Goal: Find specific page/section: Find specific page/section

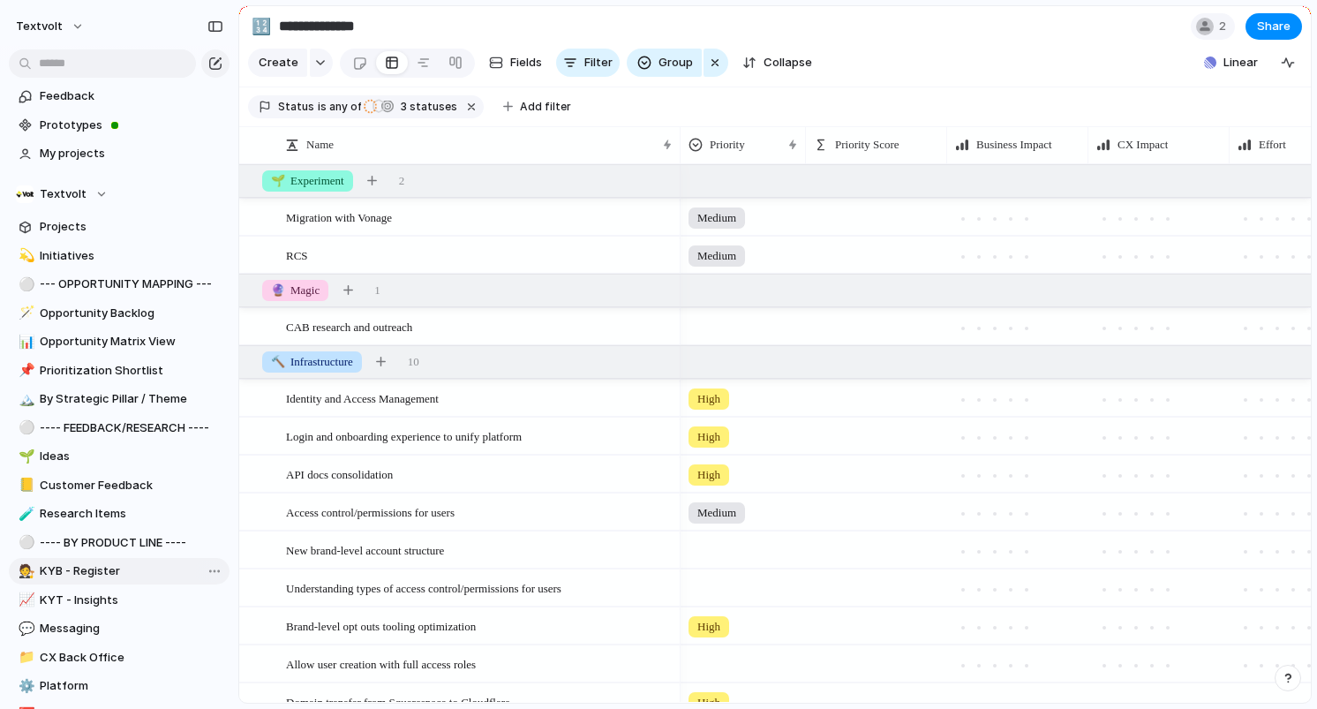
scroll to position [563, 0]
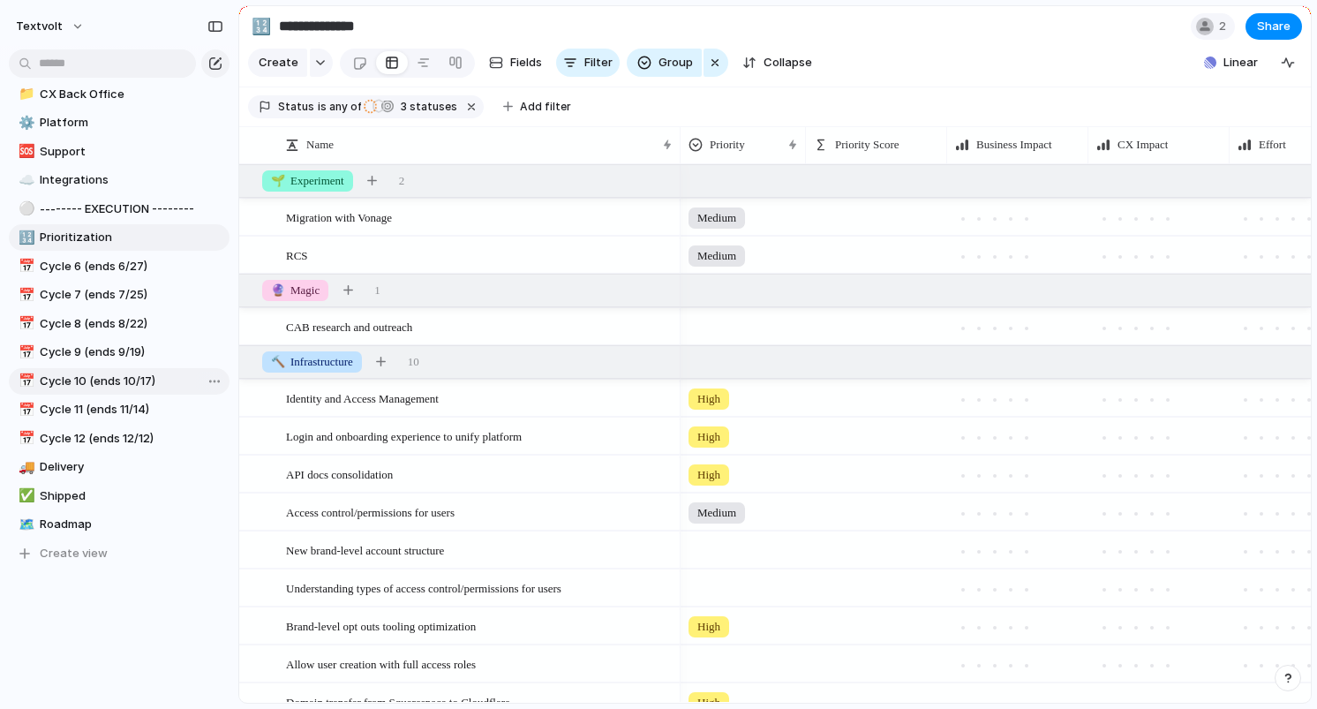
click at [126, 380] on span "Cycle 10 (ends 10/17)" at bounding box center [132, 382] width 184 height 18
type input "**********"
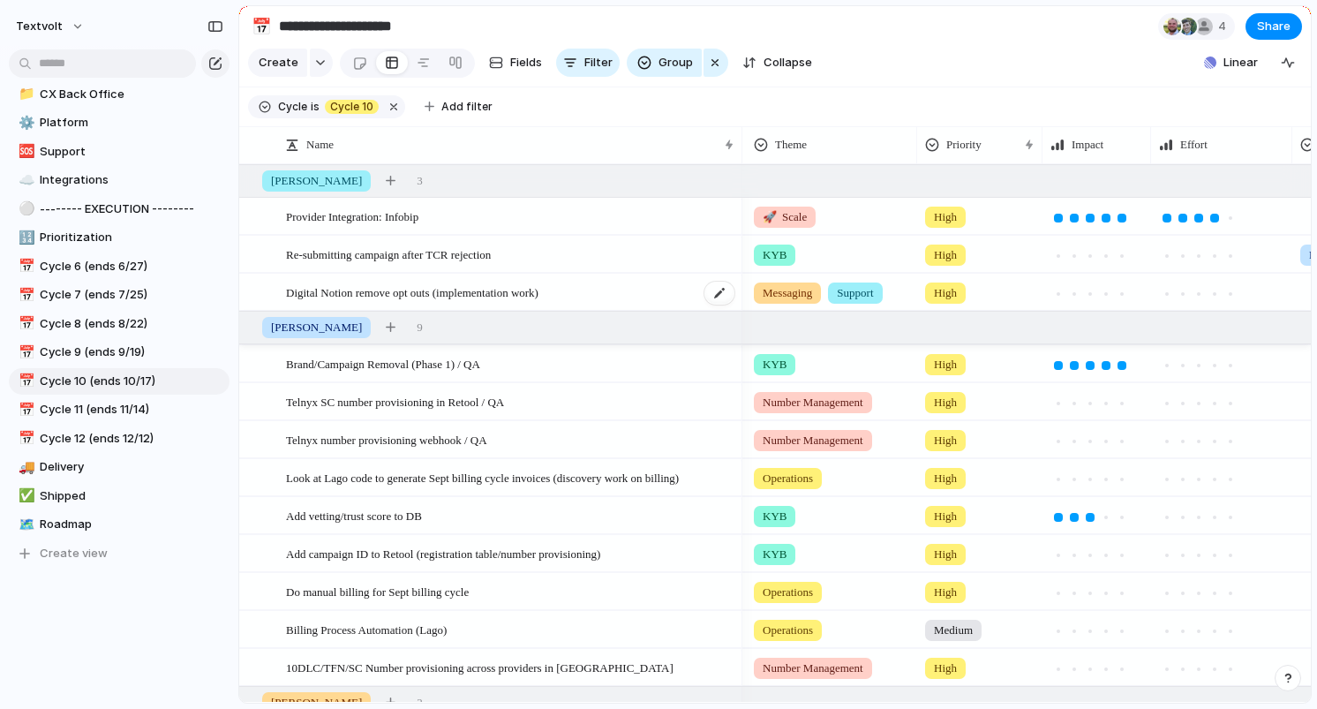
scroll to position [0, 447]
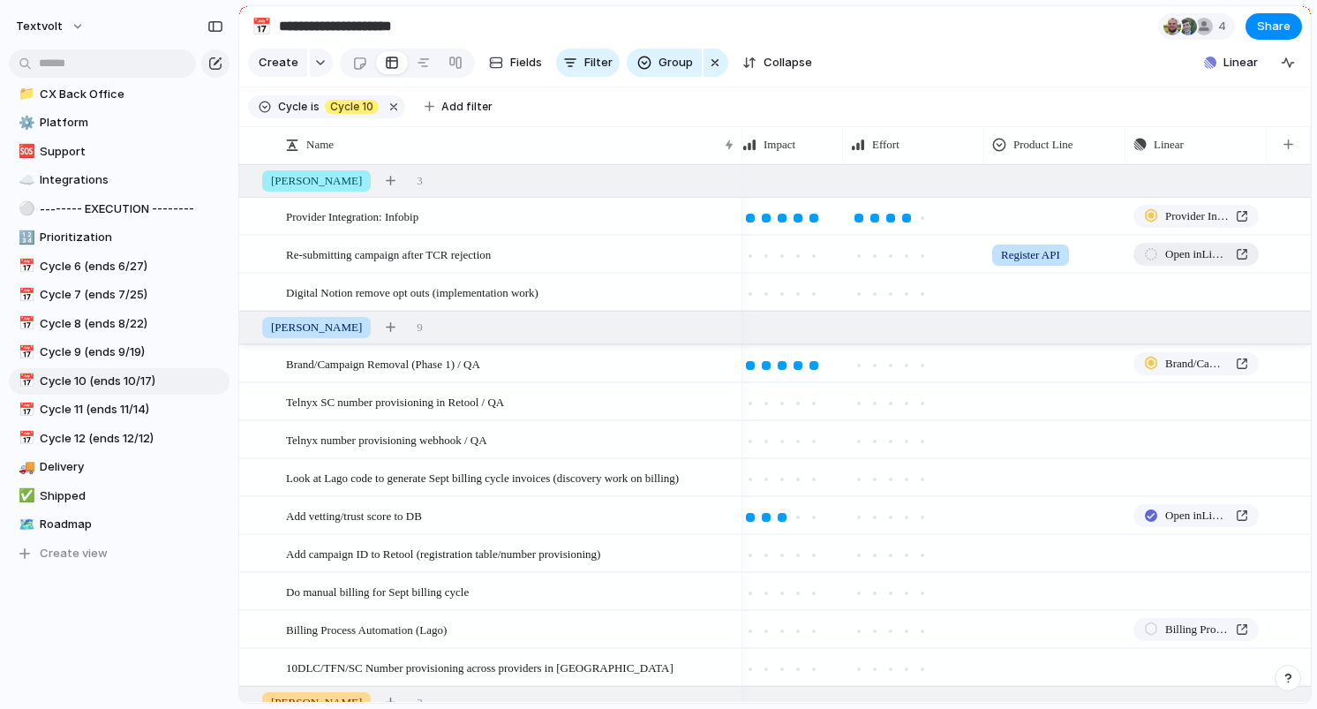
click at [1201, 260] on span "Open in Linear" at bounding box center [1198, 254] width 64 height 18
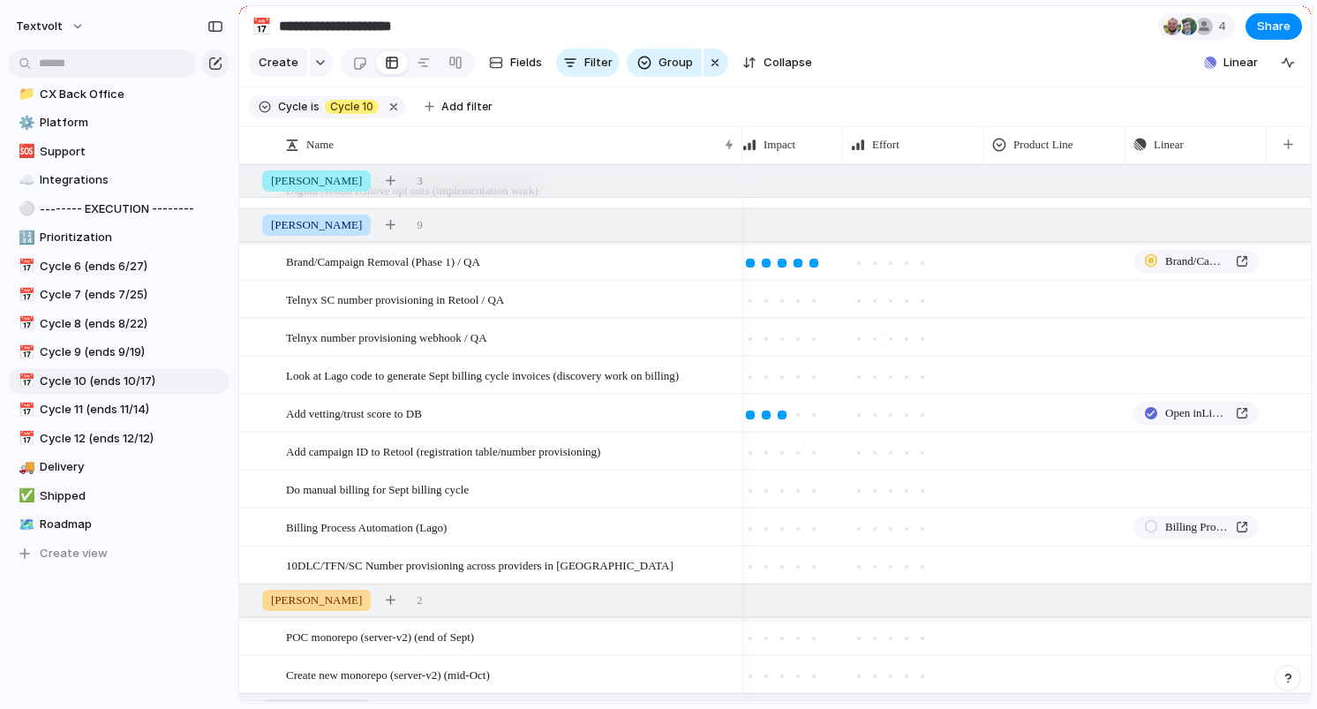
scroll to position [0, 0]
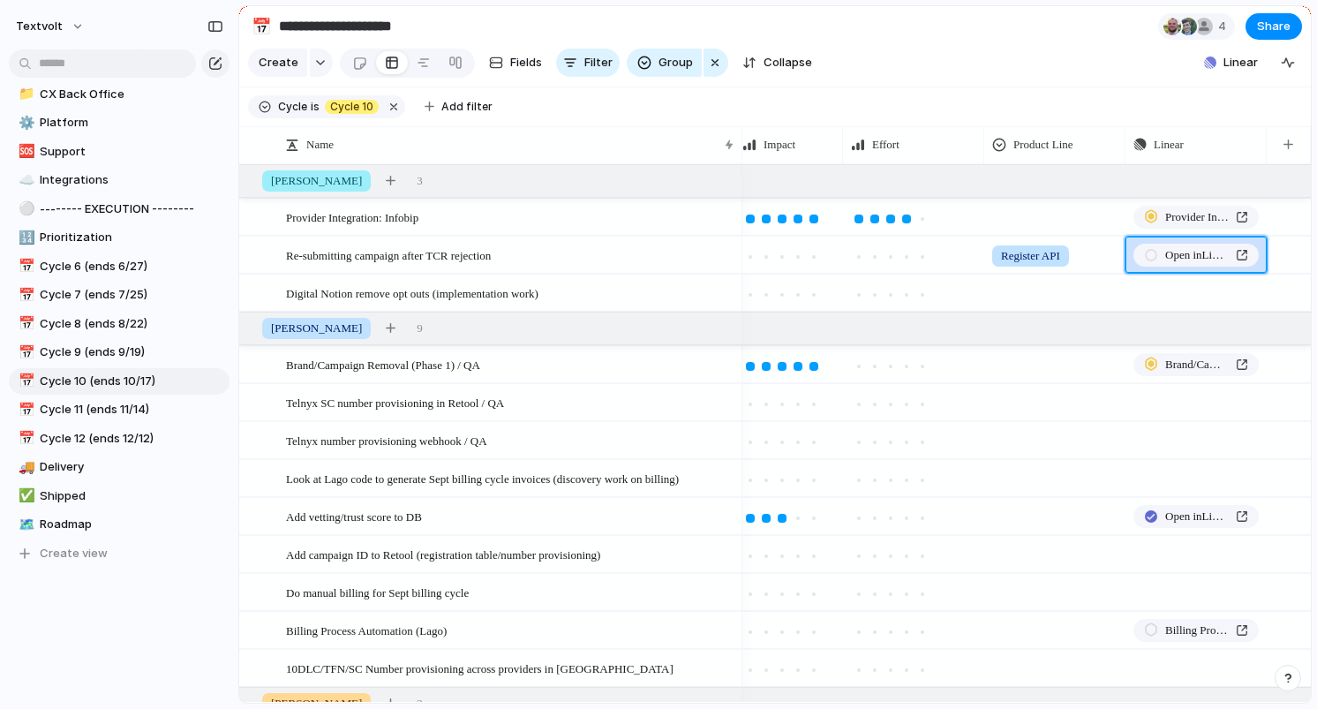
click at [935, 103] on section "Cycle is Cycle 10 Add filter" at bounding box center [775, 107] width 1072 height 40
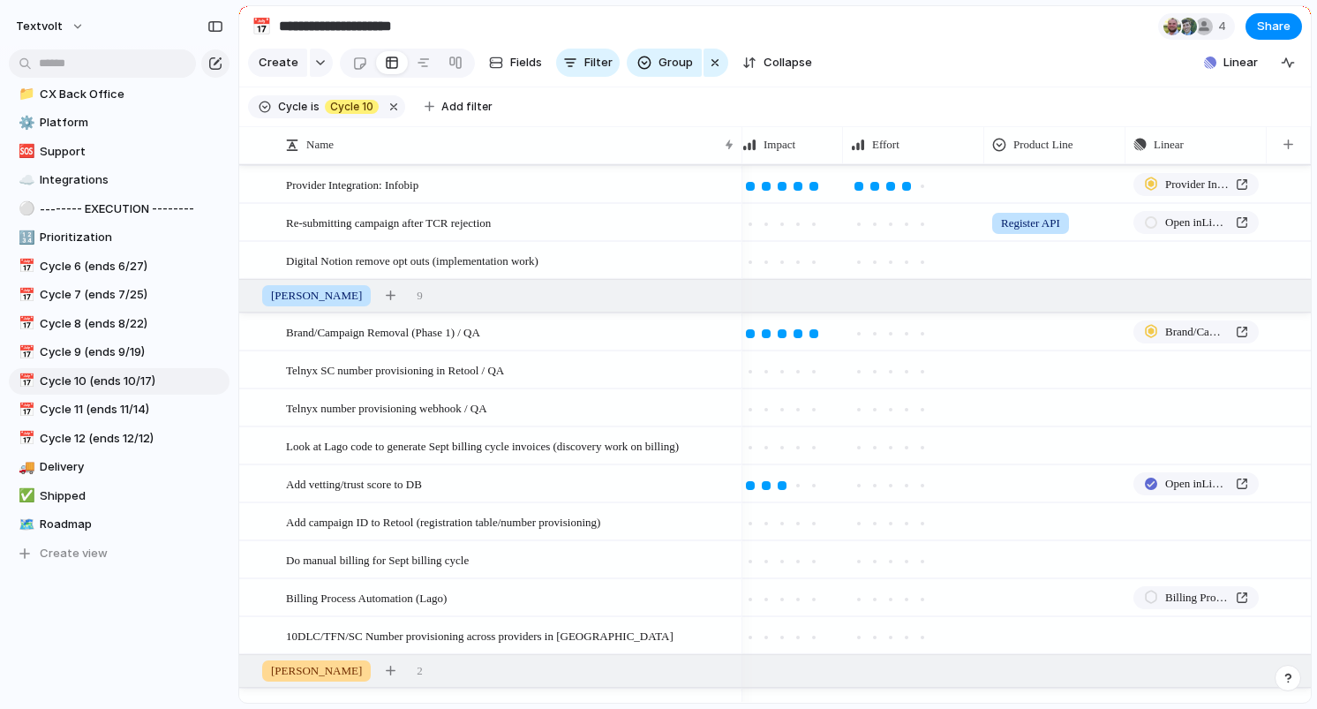
scroll to position [40, 0]
